Goal: Find specific page/section: Find specific page/section

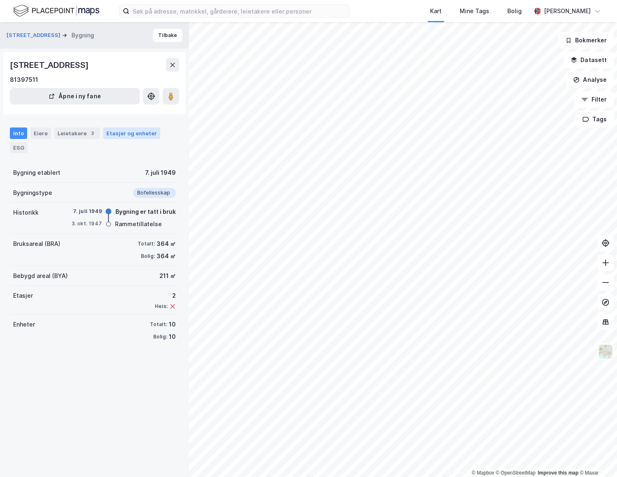
click at [113, 129] on div "Etasjer og enheter" at bounding box center [131, 132] width 51 height 7
